Goal: Task Accomplishment & Management: Complete application form

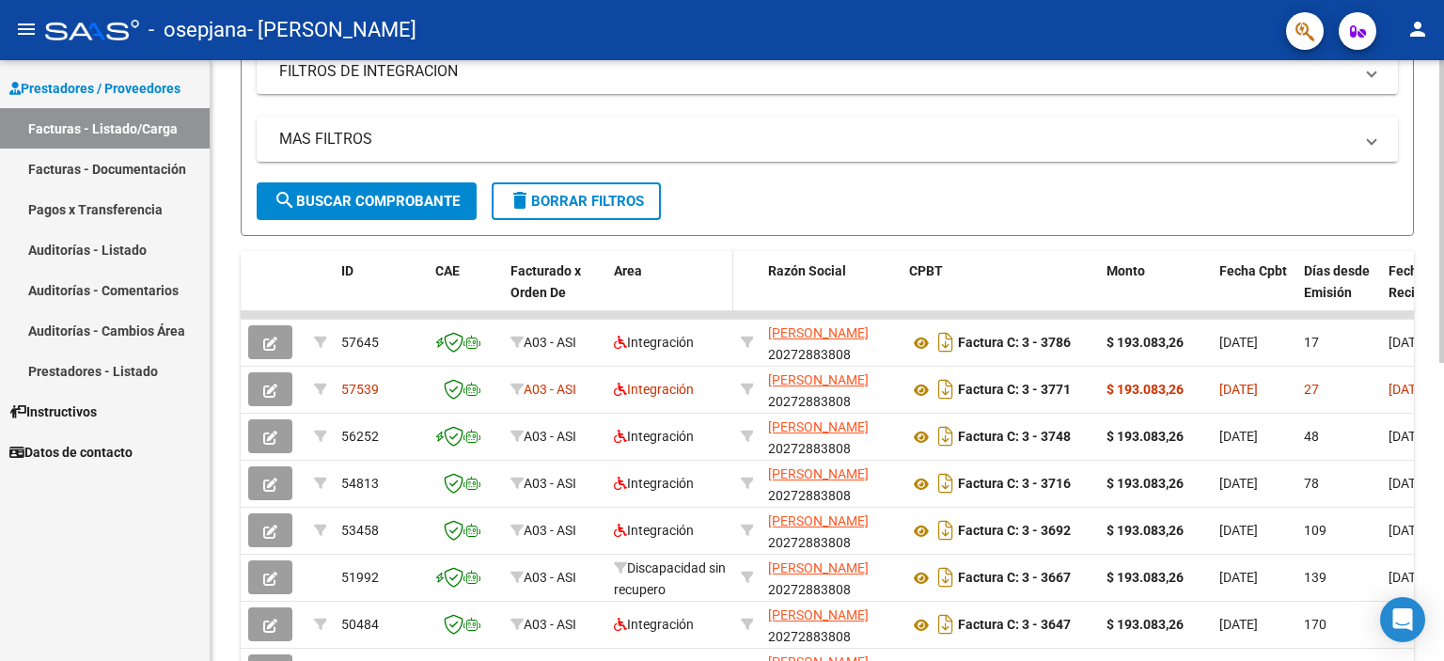
scroll to position [376, 0]
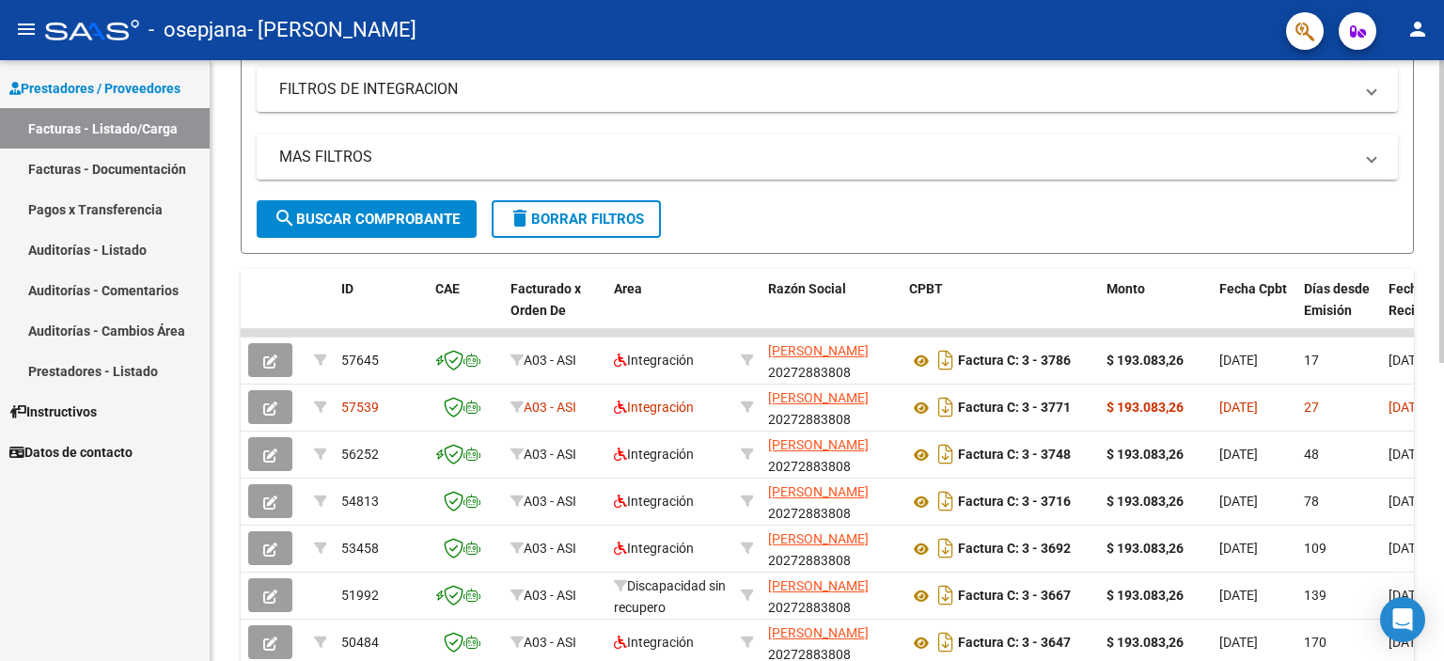
click at [1438, 259] on div "Video tutorial PRESTADORES -> Listado de CPBTs Emitidos por Prestadores / Prove…" at bounding box center [830, 331] width 1238 height 1182
drag, startPoint x: 722, startPoint y: 335, endPoint x: 1200, endPoint y: 316, distance: 478.0
click at [1192, 315] on div "ID CAE Facturado x Orden De Area Razón Social CPBT Monto Fecha Cpbt Días desde …" at bounding box center [827, 566] width 1173 height 592
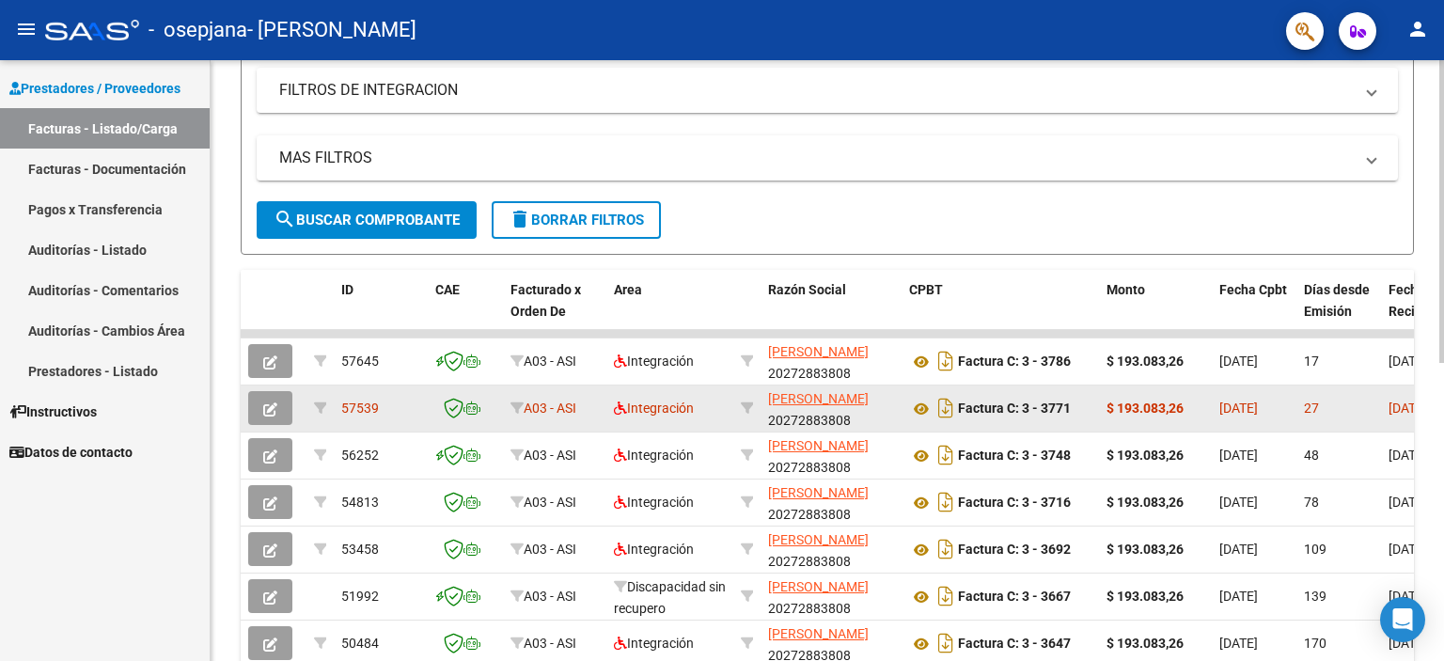
click at [267, 406] on icon "button" at bounding box center [270, 409] width 14 height 14
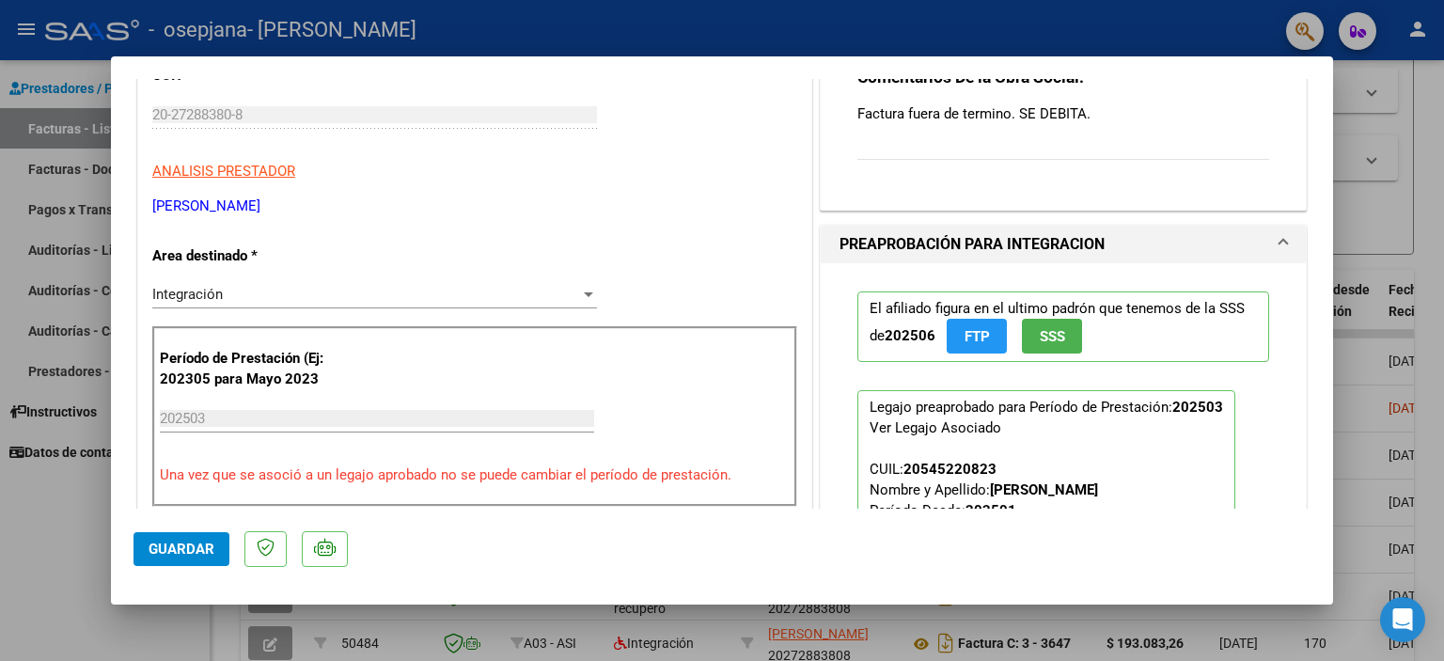
scroll to position [282, 0]
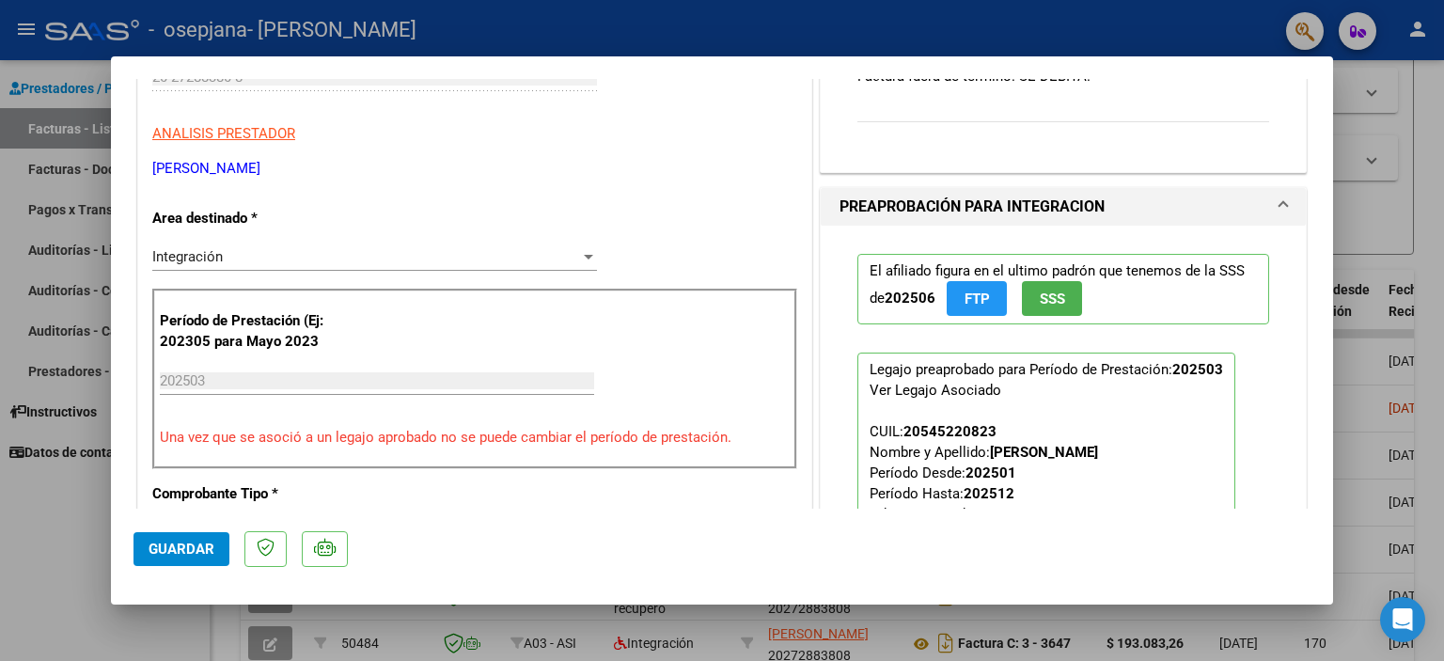
type input "$ 0,00"
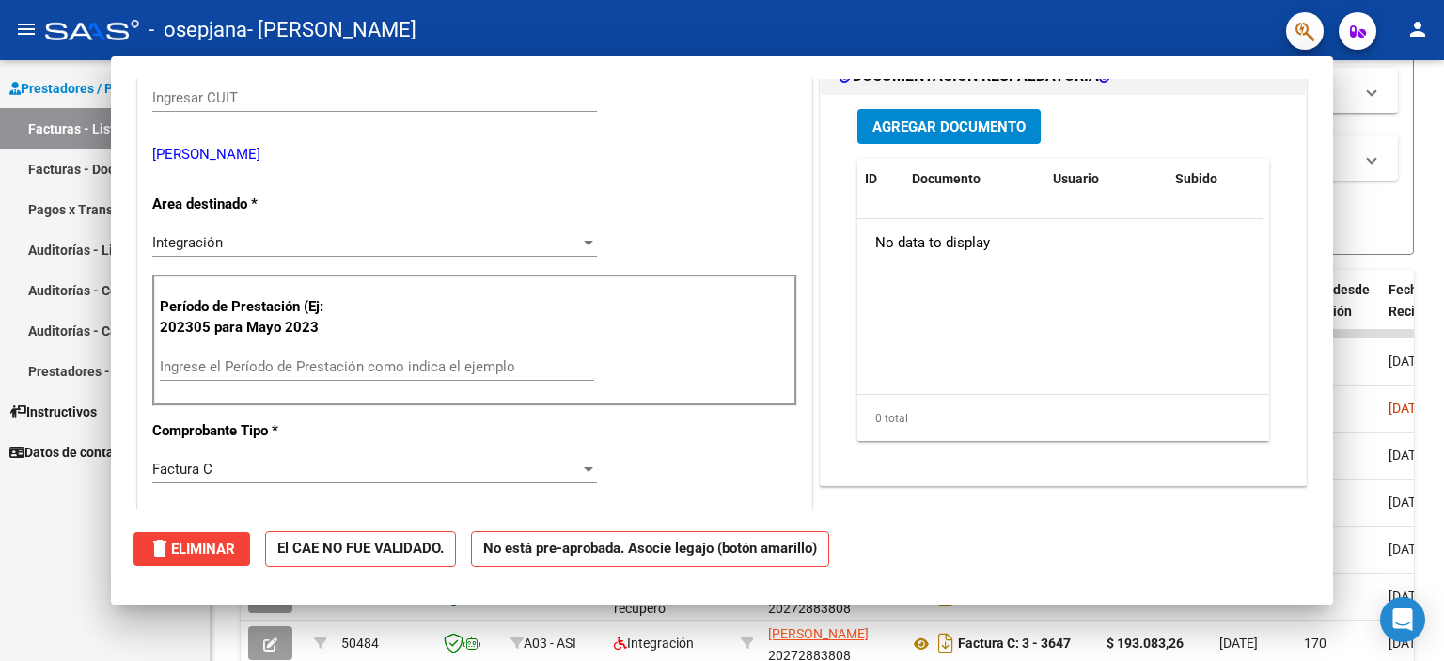
scroll to position [303, 0]
